Goal: Transaction & Acquisition: Purchase product/service

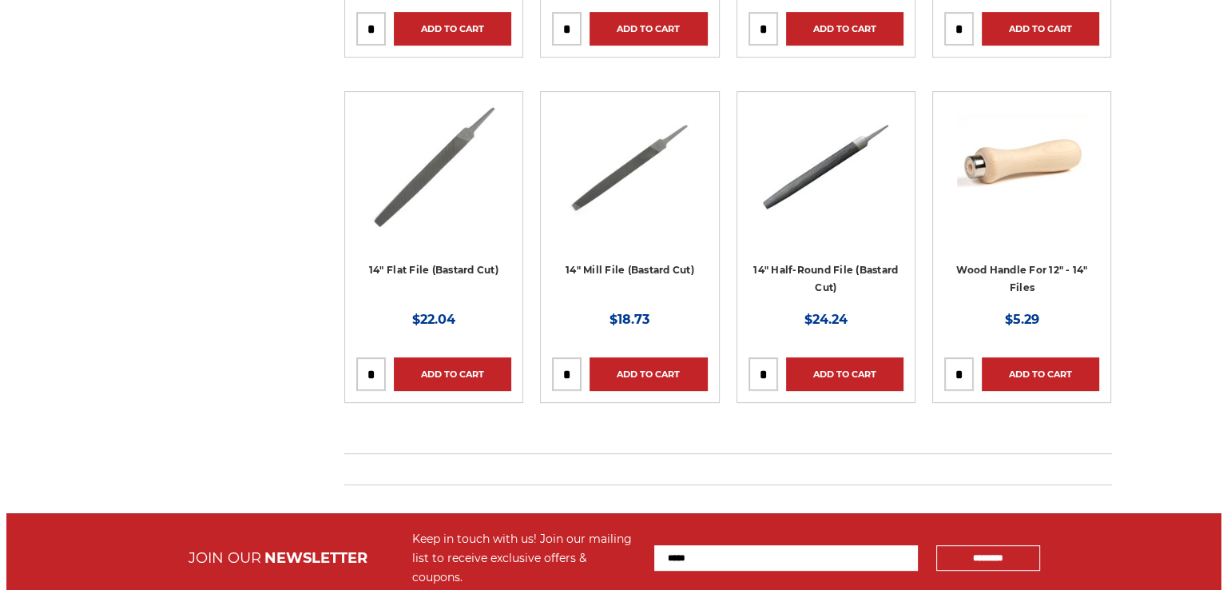
scroll to position [598, 0]
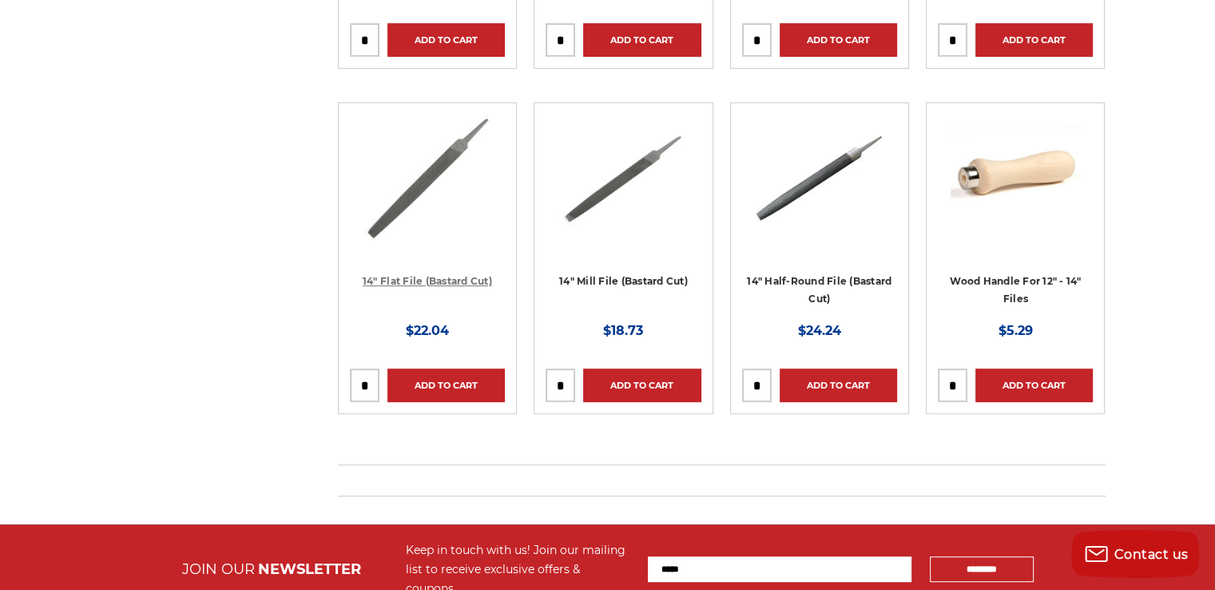
click at [419, 277] on link "14" Flat File (Bastard Cut)" at bounding box center [427, 281] width 129 height 12
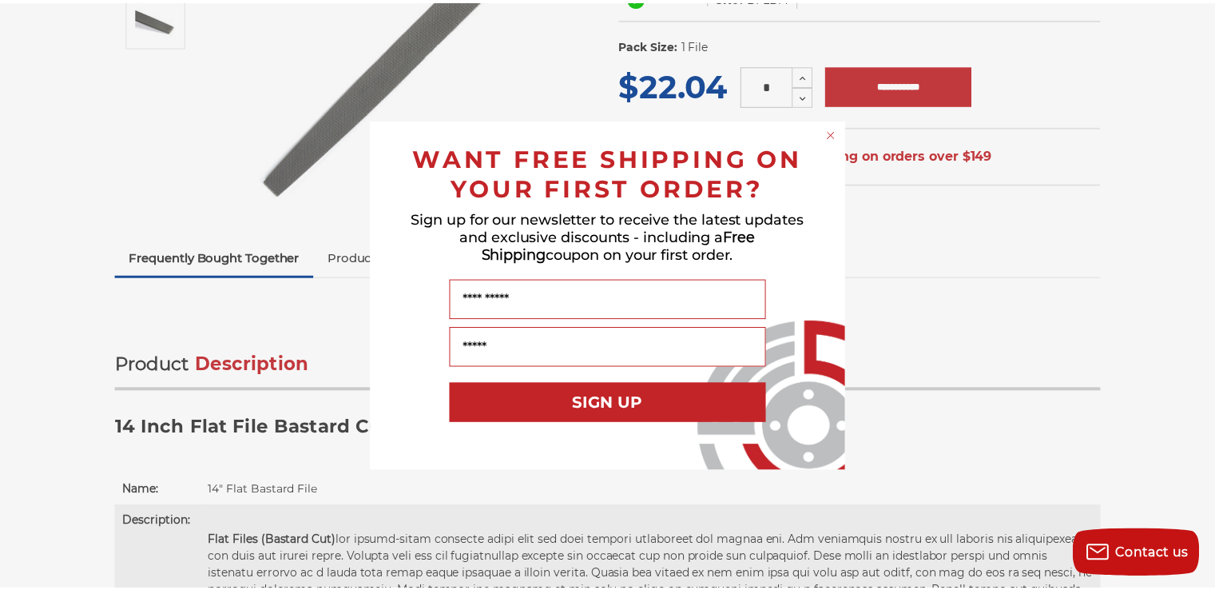
scroll to position [322, 0]
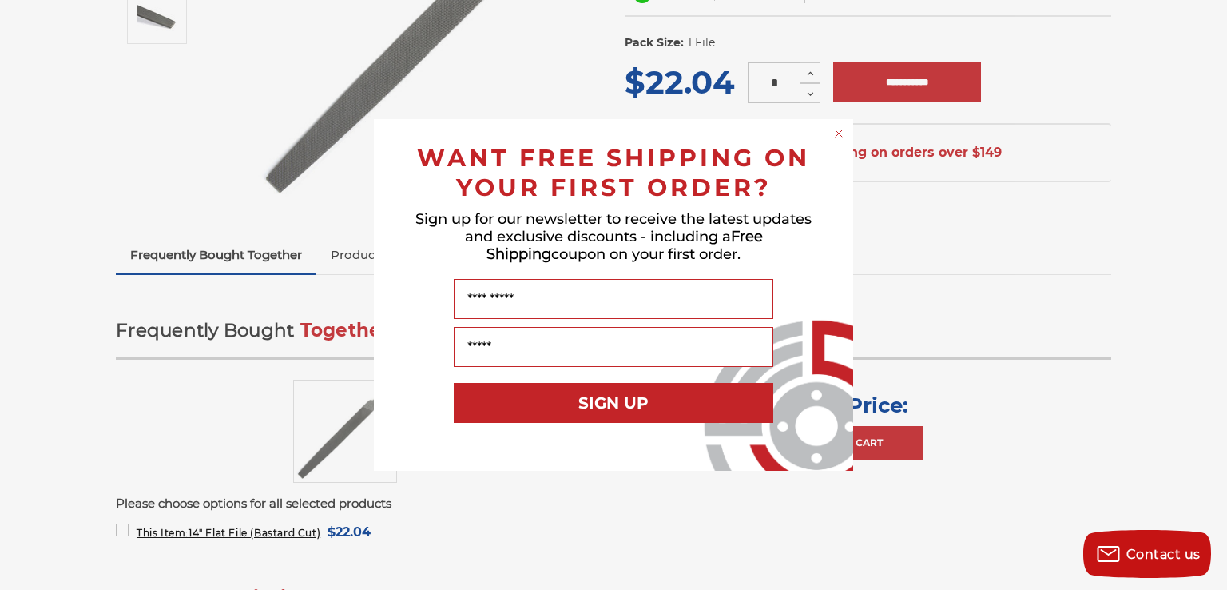
click at [843, 131] on circle "Close dialog" at bounding box center [839, 133] width 15 height 15
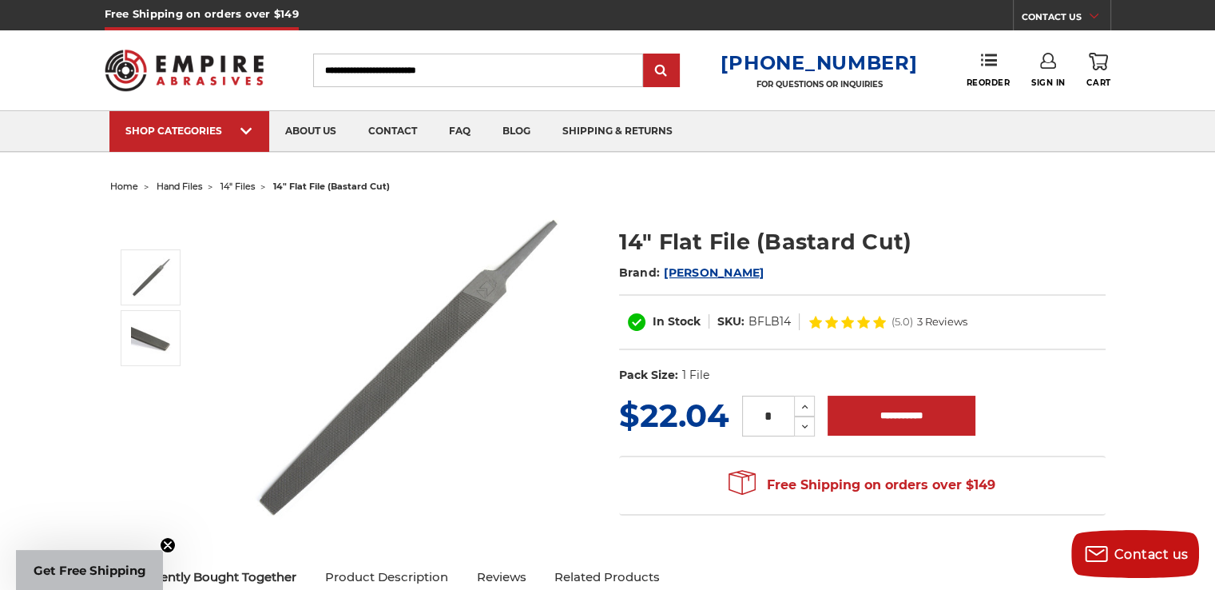
scroll to position [81, 0]
